Goal: Task Accomplishment & Management: Use online tool/utility

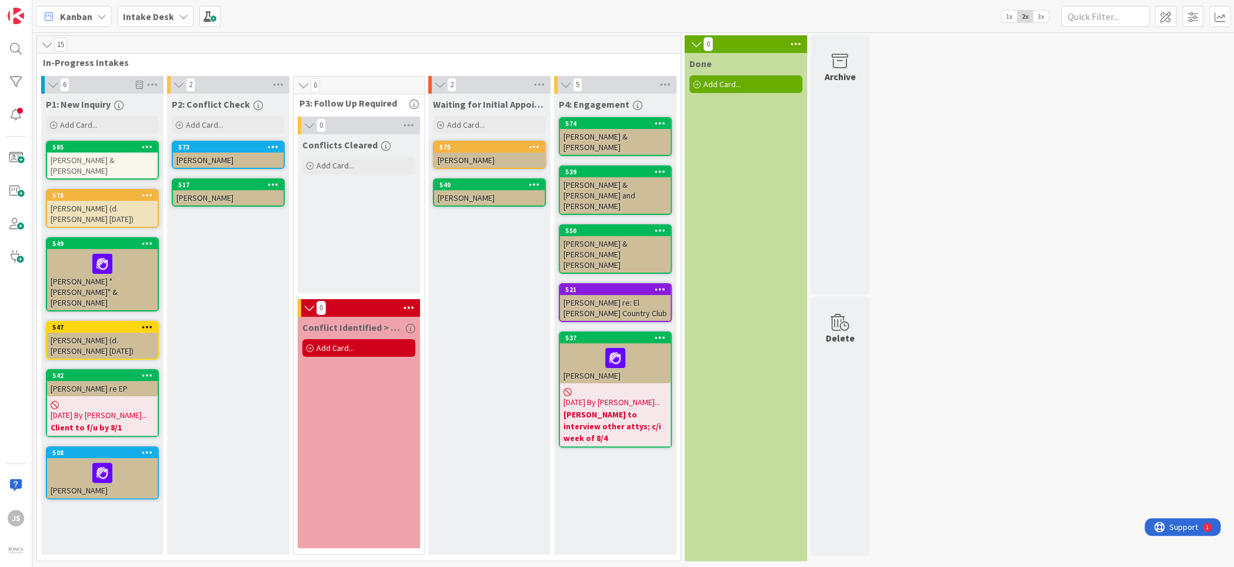
click at [179, 13] on icon at bounding box center [183, 16] width 9 height 9
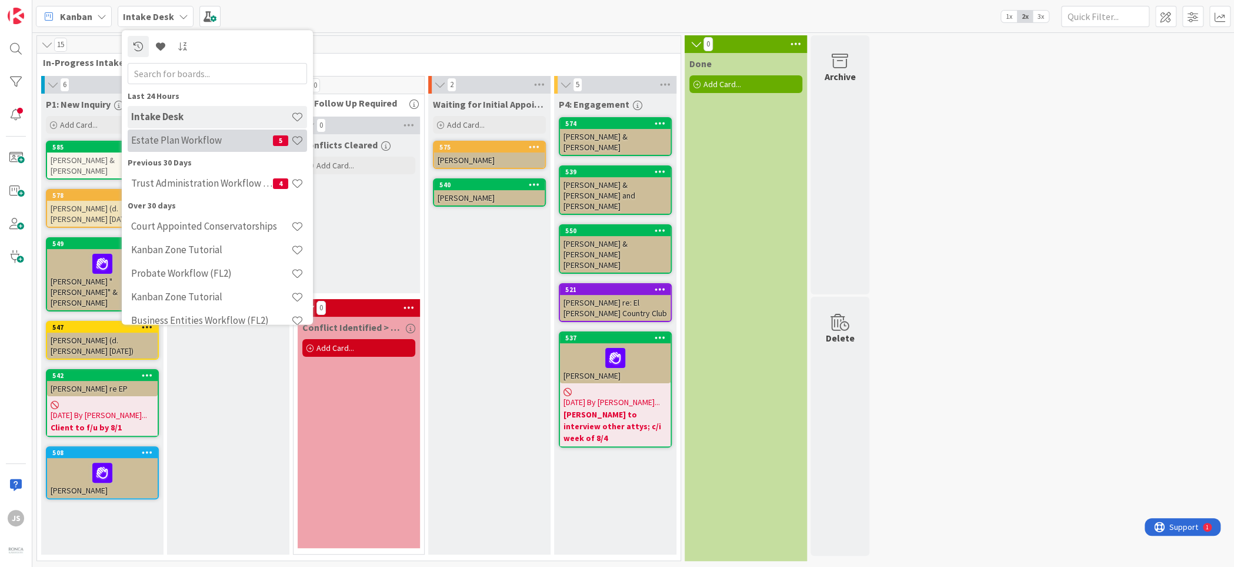
click at [148, 140] on h4 "Estate Plan Workflow" at bounding box center [202, 141] width 142 height 12
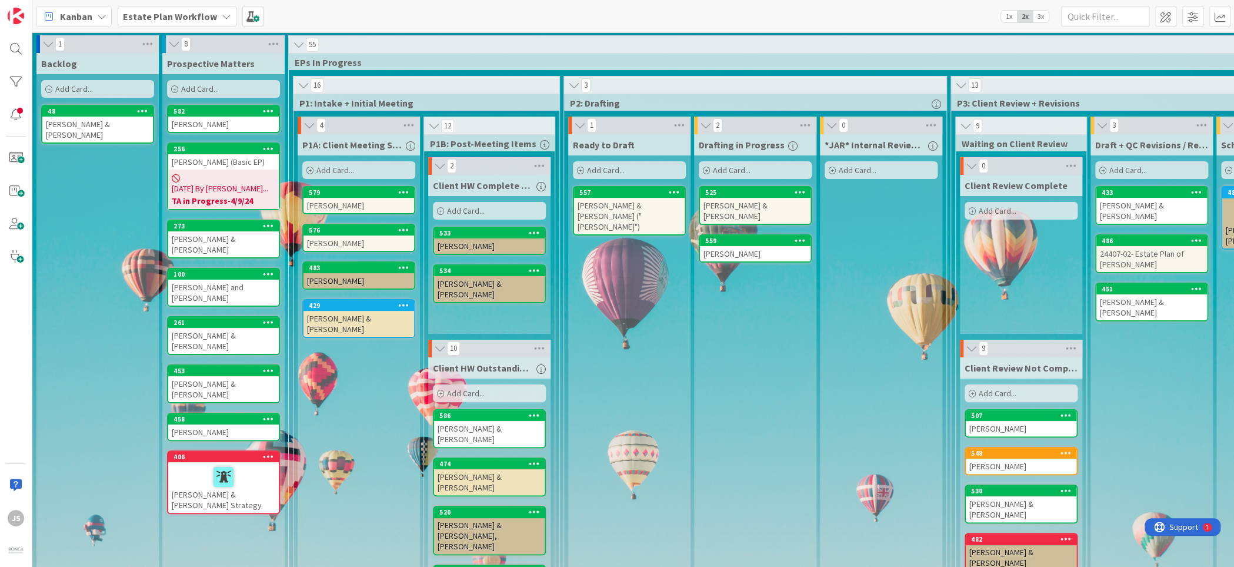
click at [229, 494] on div "Prospective Matters Add Card... 582 [PERSON_NAME] 256 [PERSON_NAME] (Basic EP) …" at bounding box center [223, 541] width 122 height 977
click at [244, 80] on div "Prospective Matters Add Card..." at bounding box center [223, 76] width 122 height 47
click at [350, 170] on span "Add Card..." at bounding box center [336, 170] width 38 height 11
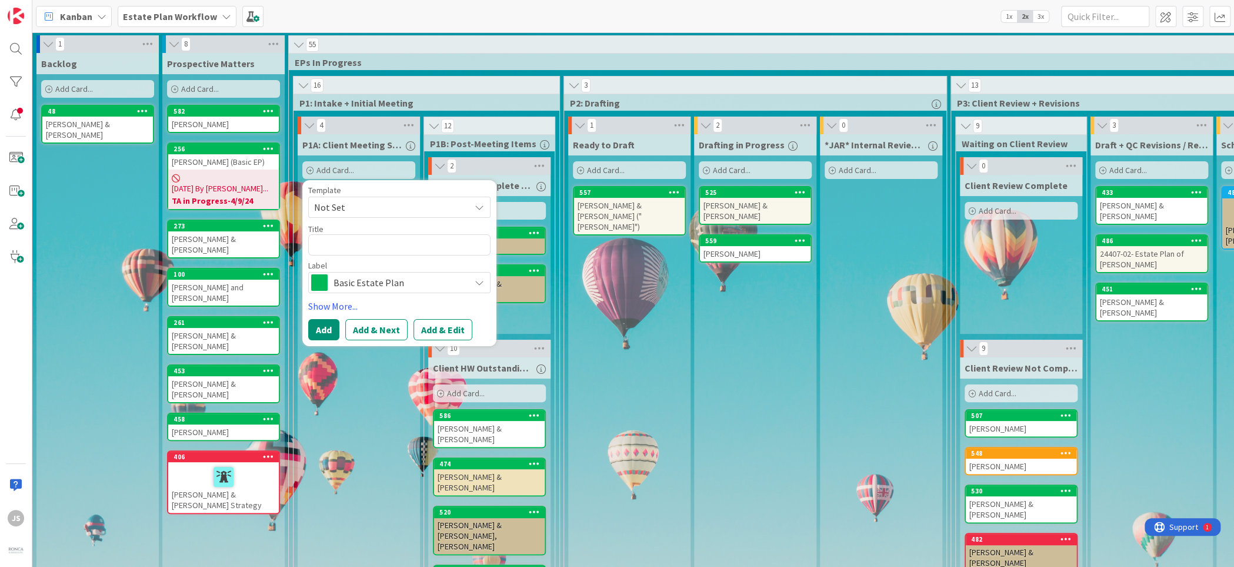
type textarea "x"
type textarea "T"
type textarea "x"
type textarea "Tr"
type textarea "x"
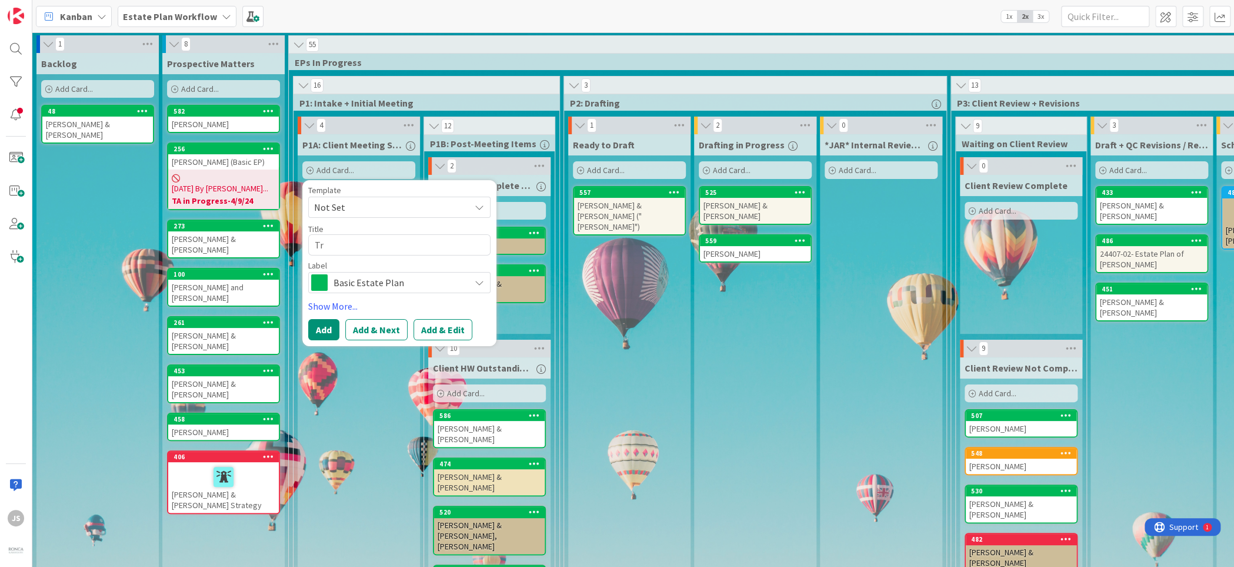
type textarea "Tri"
type textarea "x"
type textarea "Trip"
type textarea "x"
type textarea "Tripo"
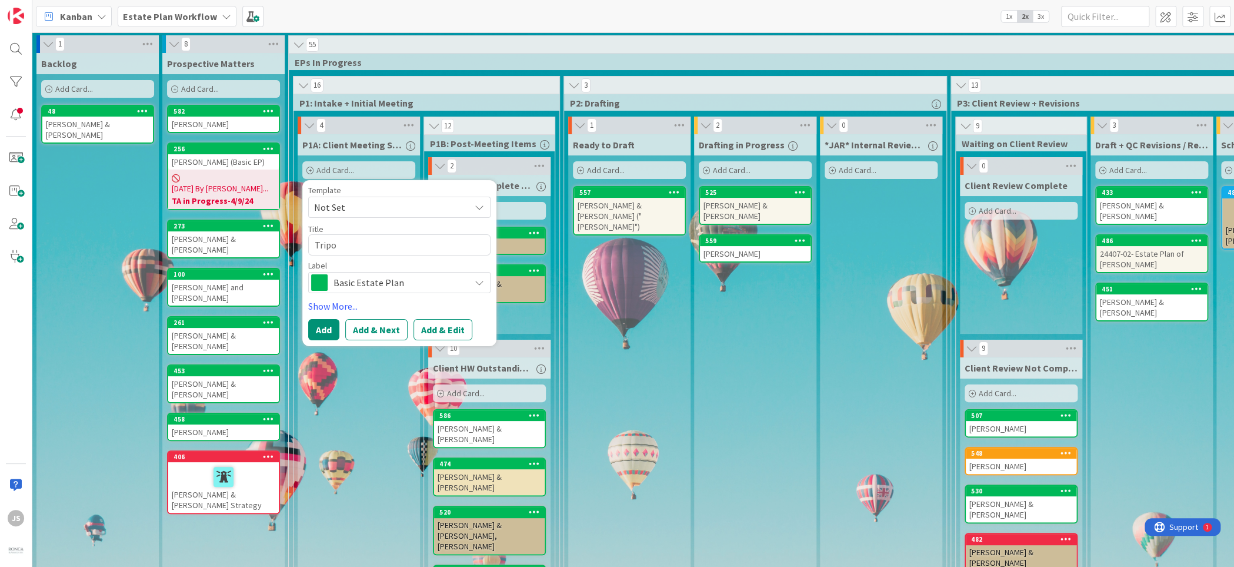
type textarea "x"
type textarea "Tripod"
type textarea "x"
type textarea "[PERSON_NAME]"
type textarea "x"
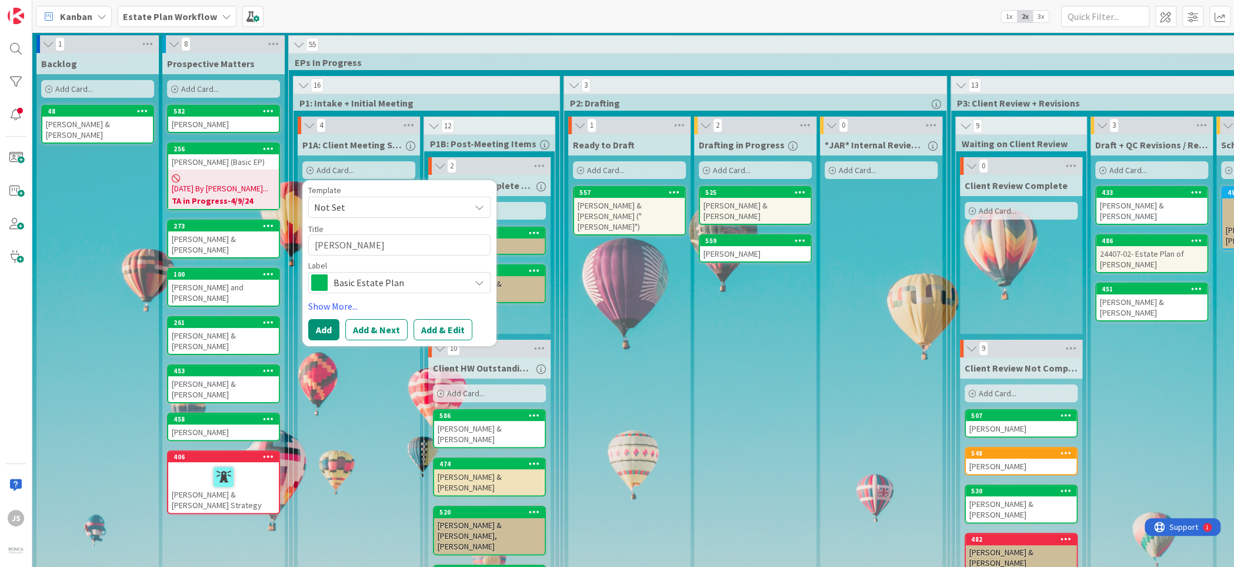
type textarea "[PERSON_NAME],"
type textarea "x"
type textarea "[PERSON_NAME],"
type textarea "x"
type textarea "[PERSON_NAME], L"
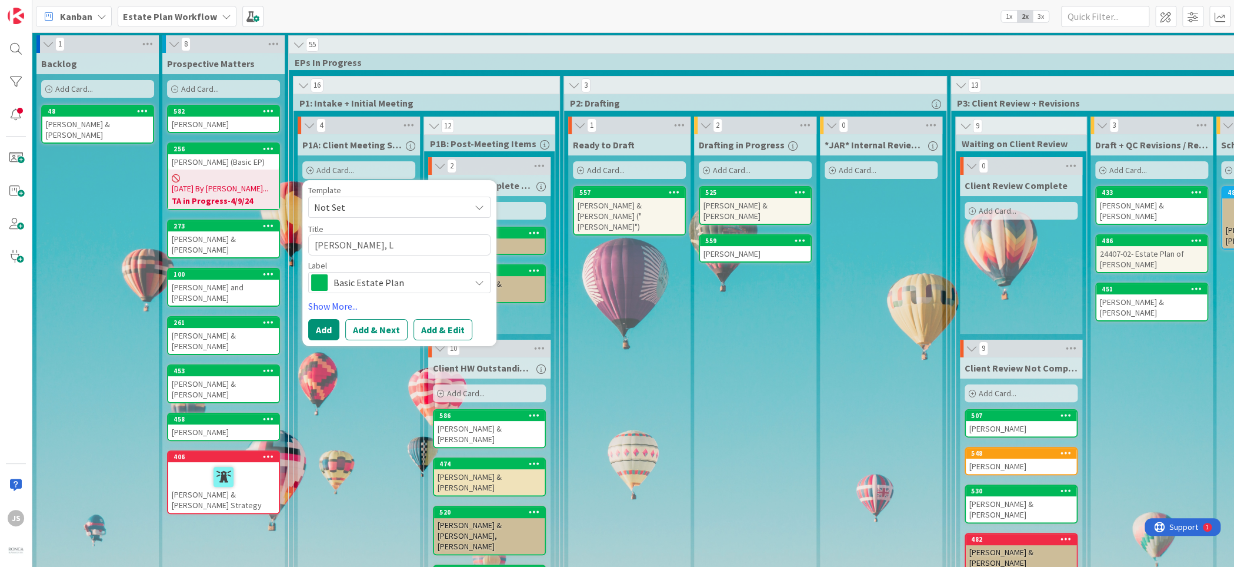
type textarea "x"
type textarea "[PERSON_NAME], Le"
type textarea "x"
type textarea "[PERSON_NAME]"
type textarea "x"
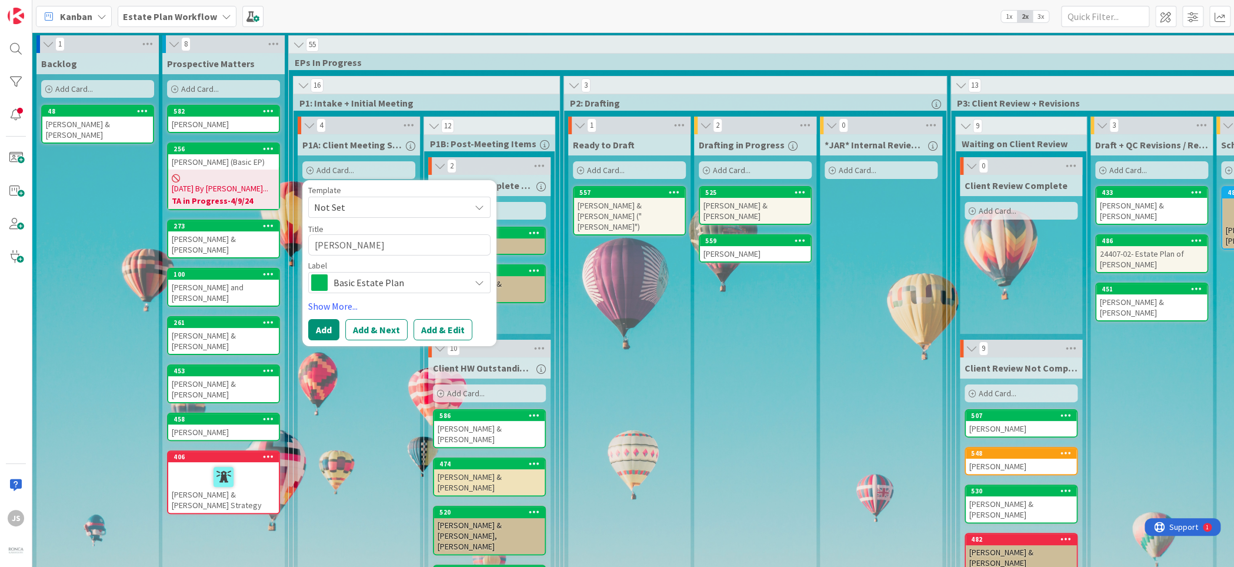
type textarea "[PERSON_NAME]"
type textarea "x"
type textarea "[PERSON_NAME]"
type textarea "x"
type textarea "[PERSON_NAME]"
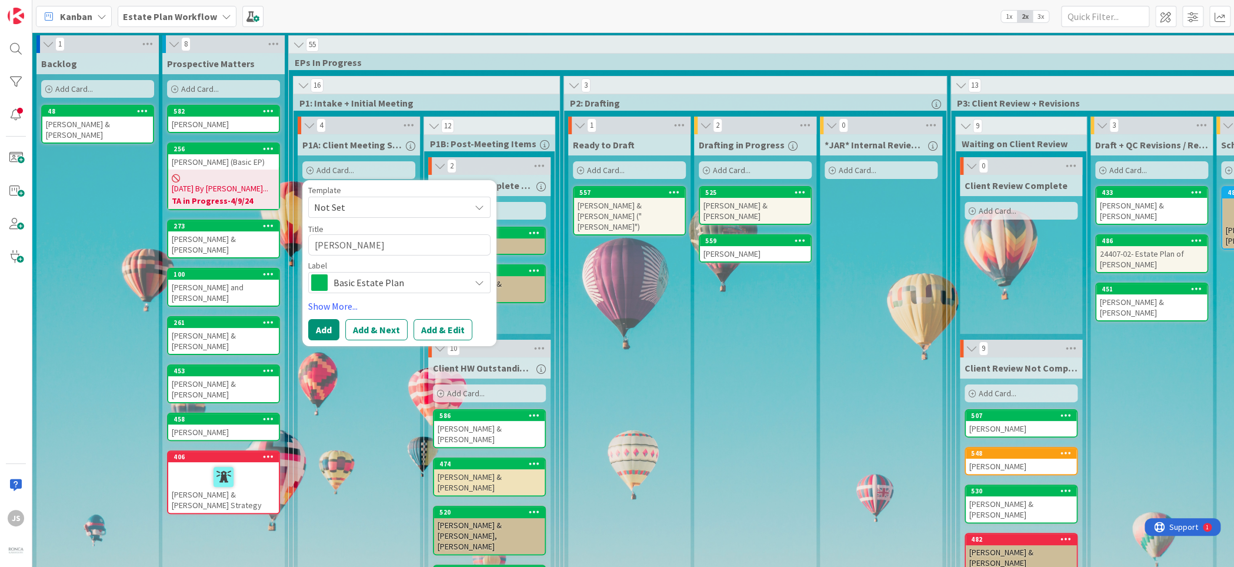
type textarea "x"
type textarea "[PERSON_NAME]"
type textarea "x"
type textarea "[PERSON_NAME]"
type textarea "x"
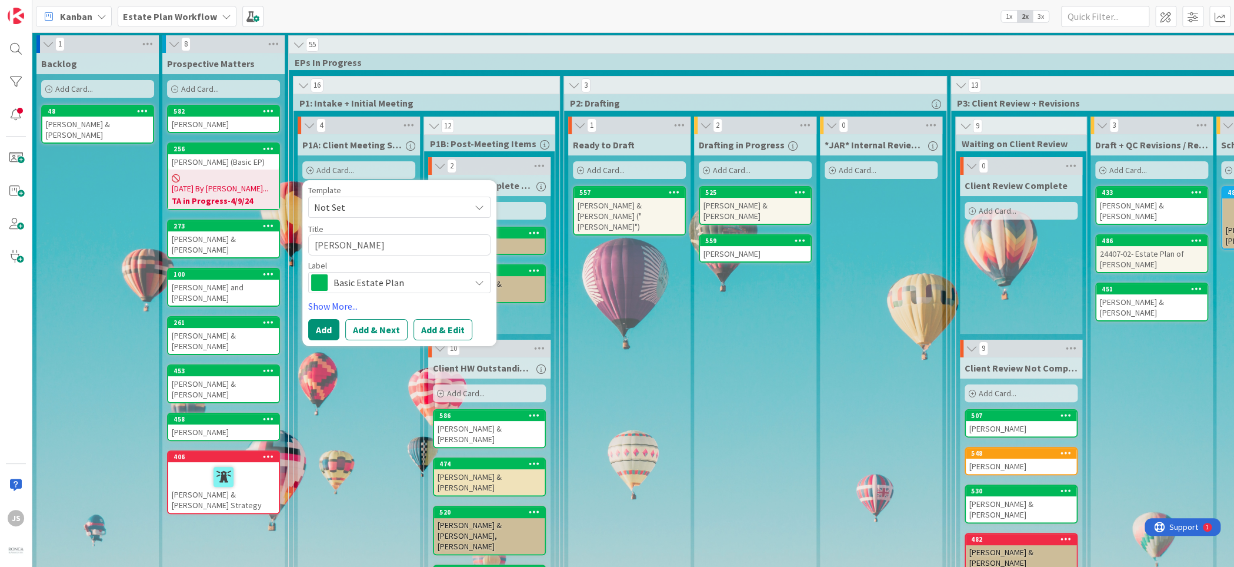
type textarea "[PERSON_NAME]"
type textarea "x"
type textarea "[PERSON_NAME]"
click at [325, 331] on button "Add" at bounding box center [323, 329] width 31 height 21
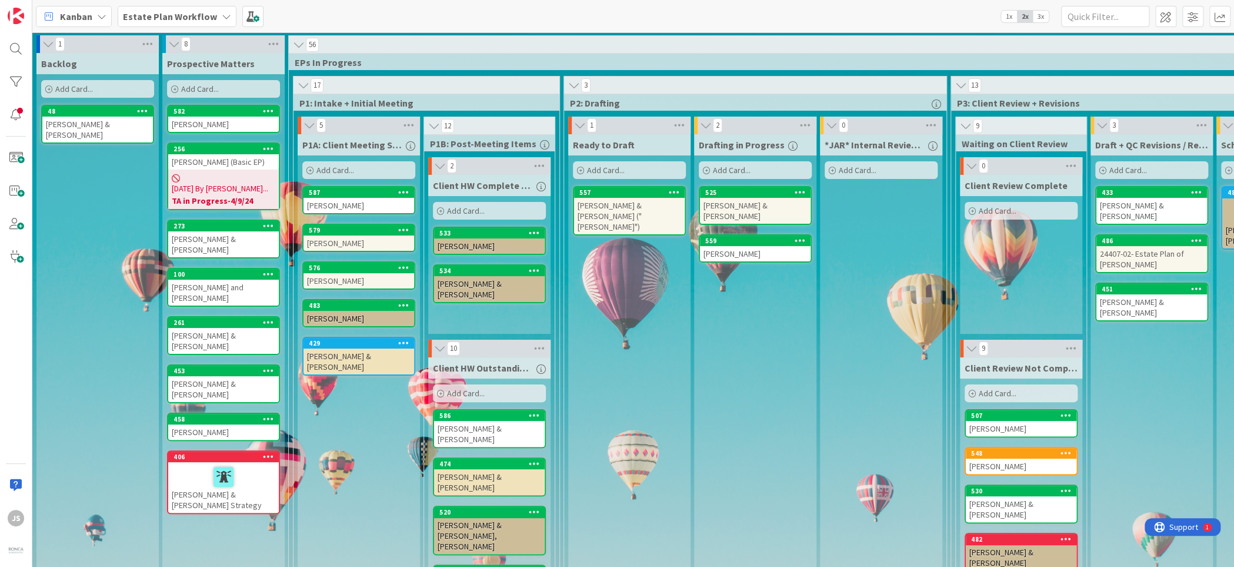
click at [345, 204] on div "[PERSON_NAME]" at bounding box center [359, 205] width 111 height 15
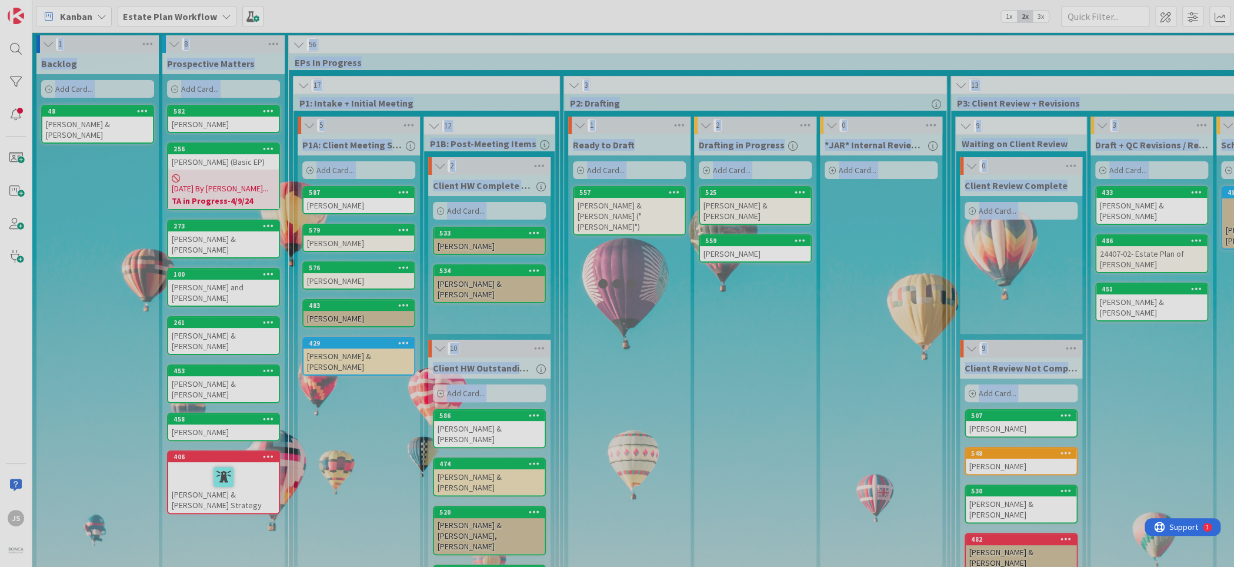
click at [345, 204] on div at bounding box center [617, 283] width 1234 height 567
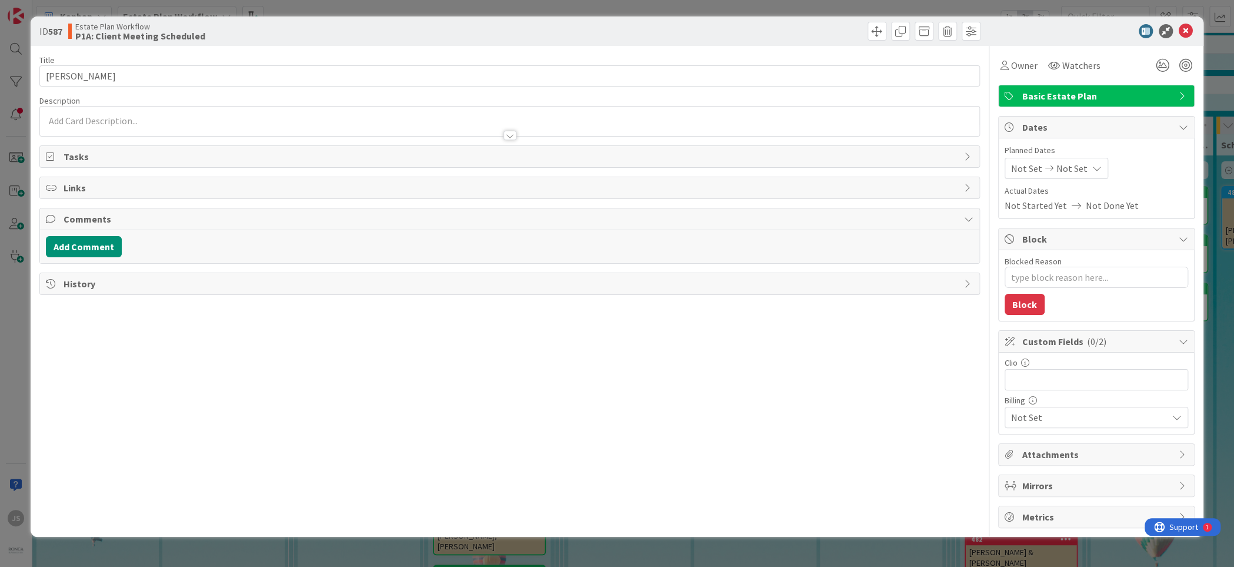
type textarea "x"
click at [96, 124] on div at bounding box center [509, 130] width 939 height 12
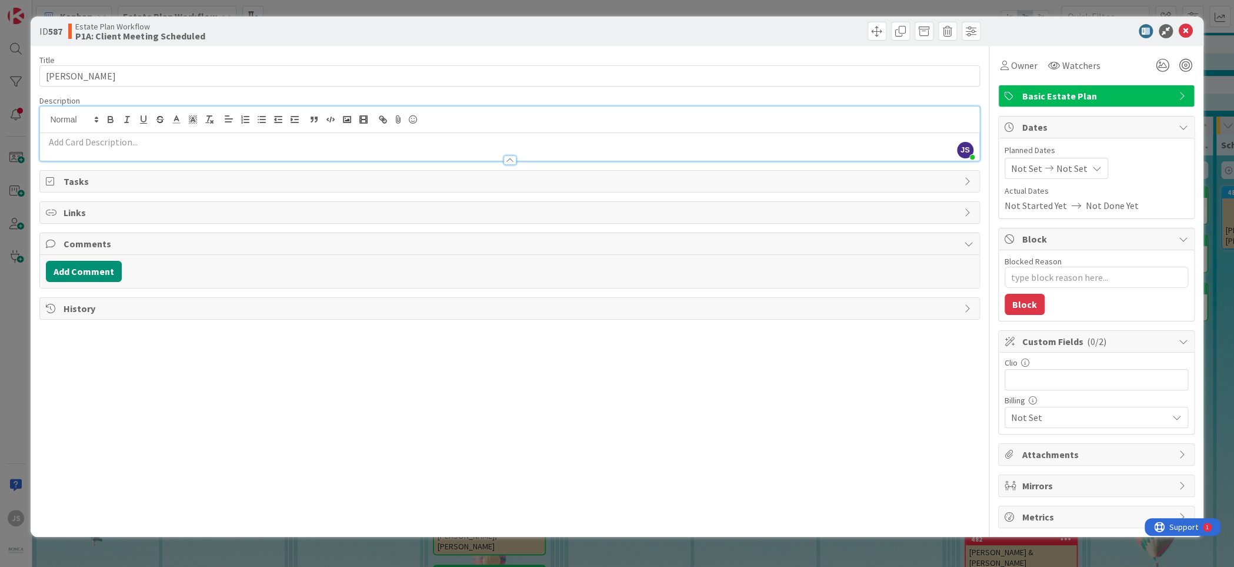
click at [55, 146] on p at bounding box center [509, 142] width 927 height 14
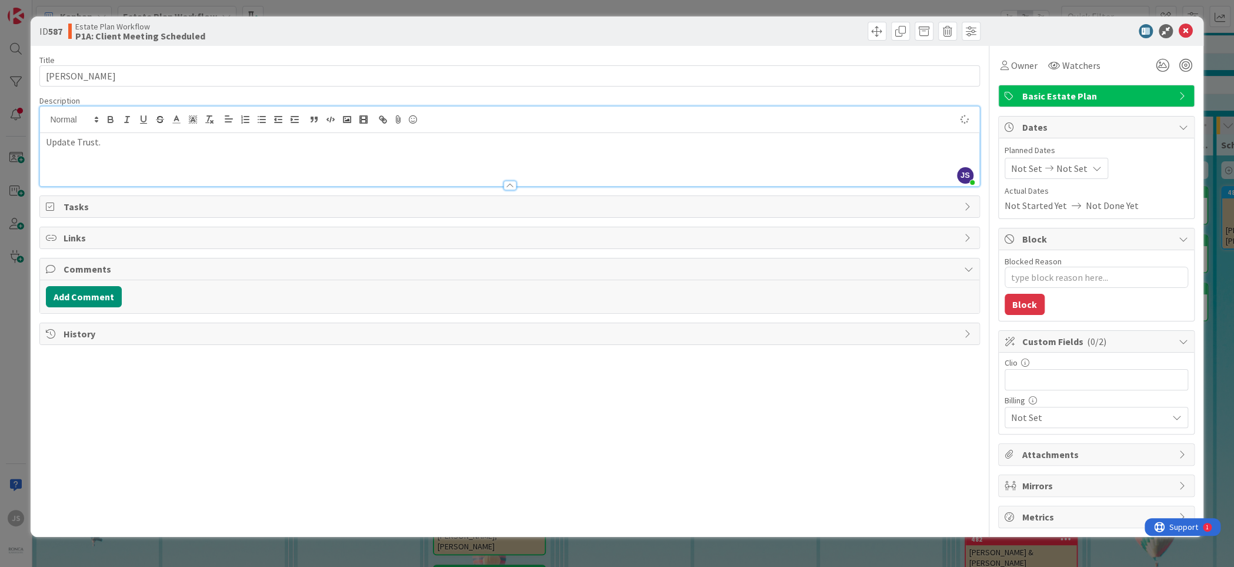
type textarea "x"
